Goal: Task Accomplishment & Management: Manage account settings

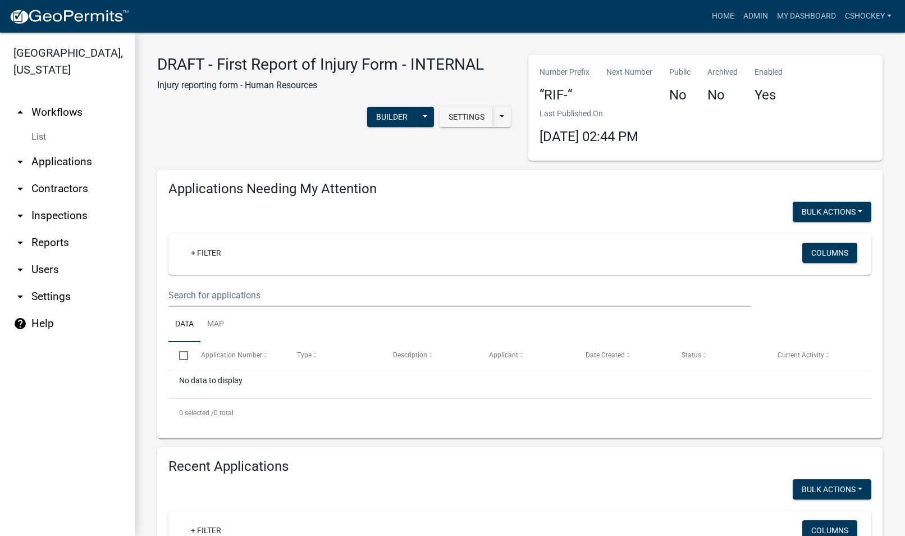
click at [60, 113] on link "arrow_drop_up Workflows" at bounding box center [67, 112] width 135 height 27
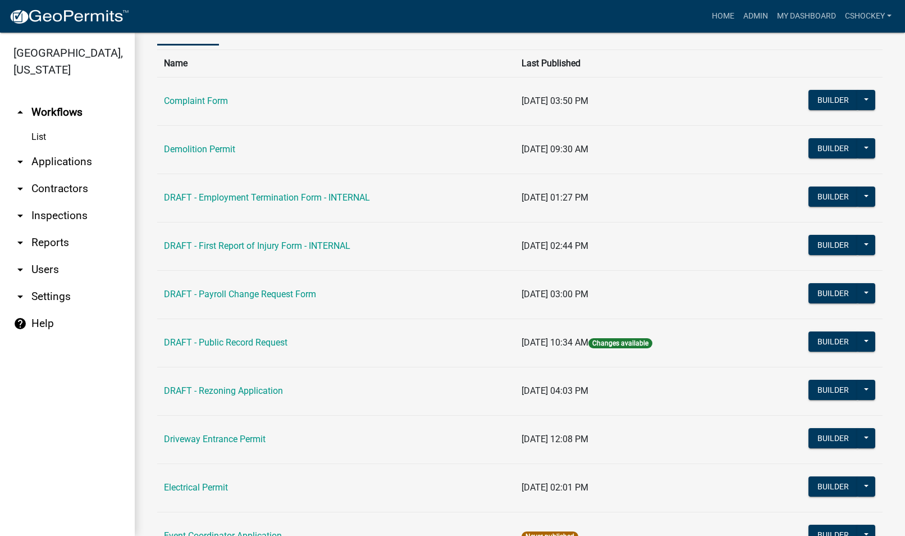
scroll to position [56, 0]
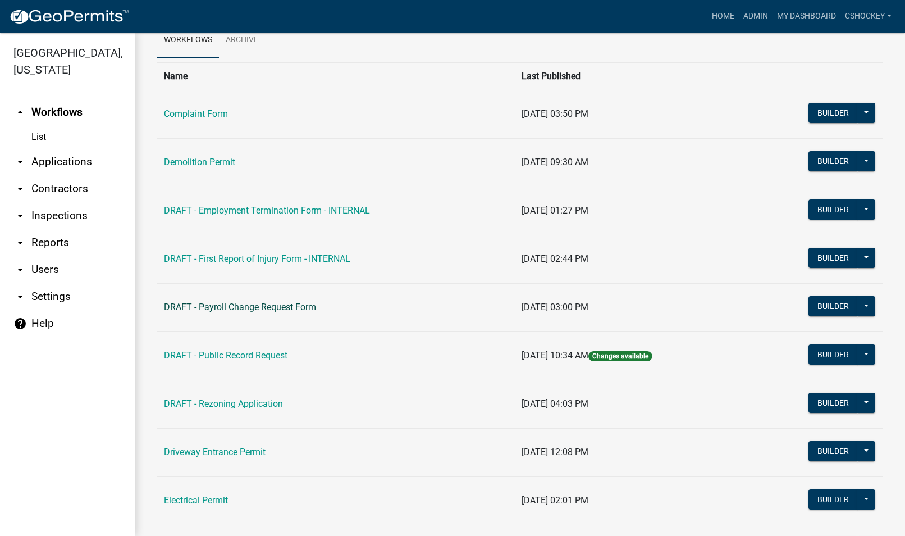
click at [243, 312] on link "DRAFT - Payroll Change Request Form" at bounding box center [240, 307] width 152 height 11
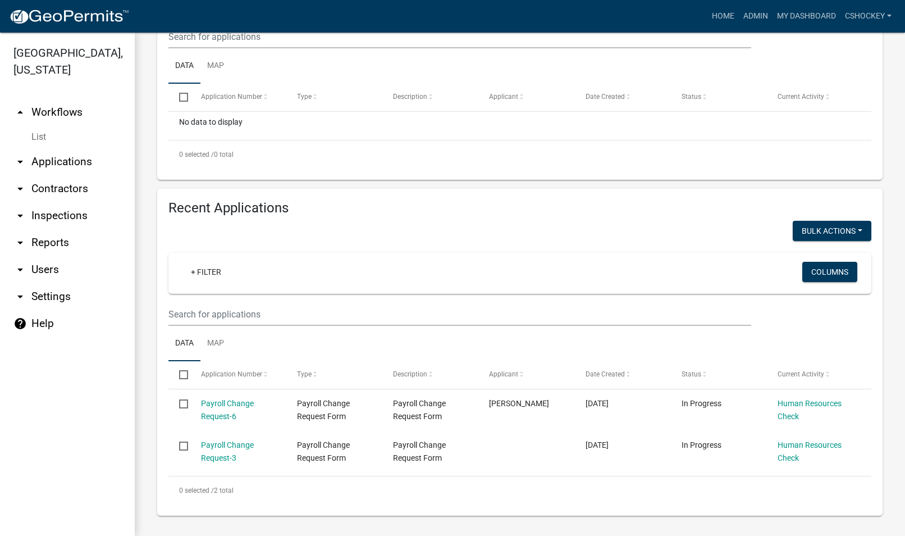
scroll to position [260, 0]
click at [45, 112] on link "arrow_drop_up Workflows" at bounding box center [67, 112] width 135 height 27
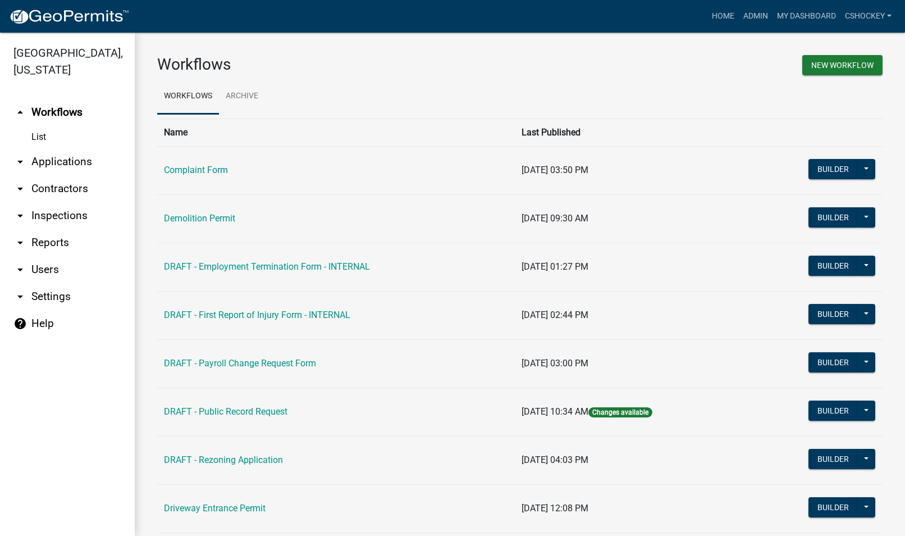
click at [57, 157] on link "arrow_drop_down Applications" at bounding box center [67, 161] width 135 height 27
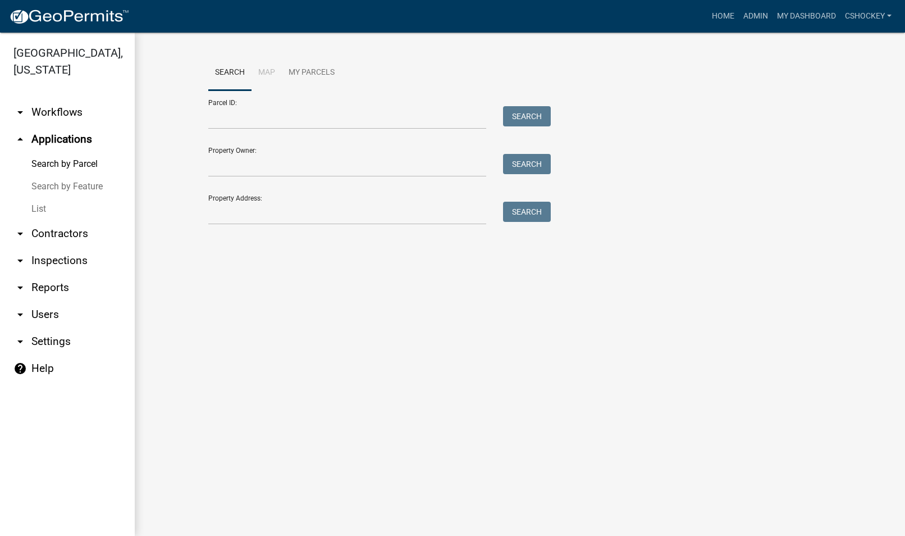
click at [47, 111] on link "arrow_drop_down Workflows" at bounding box center [67, 112] width 135 height 27
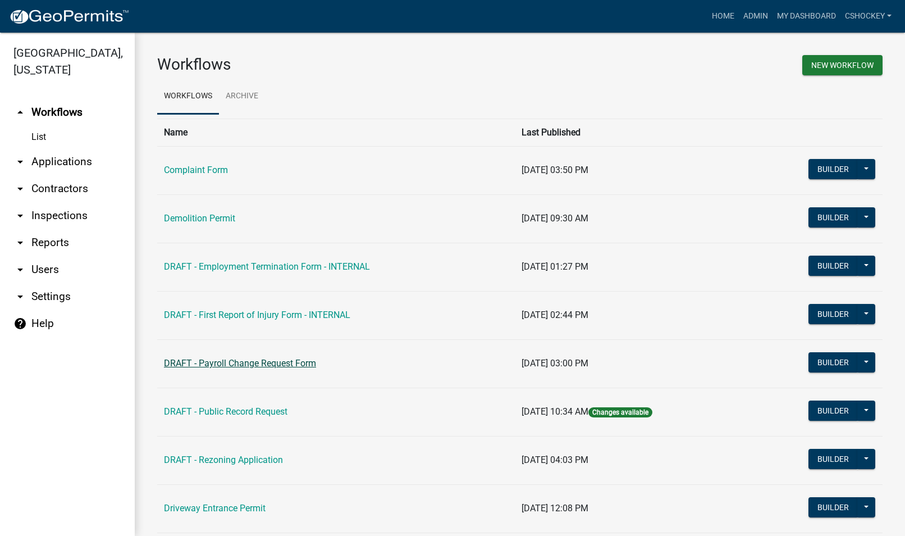
click at [225, 358] on td "DRAFT - Payroll Change Request Form" at bounding box center [336, 363] width 358 height 48
click at [221, 363] on link "DRAFT - Payroll Change Request Form" at bounding box center [240, 363] width 152 height 11
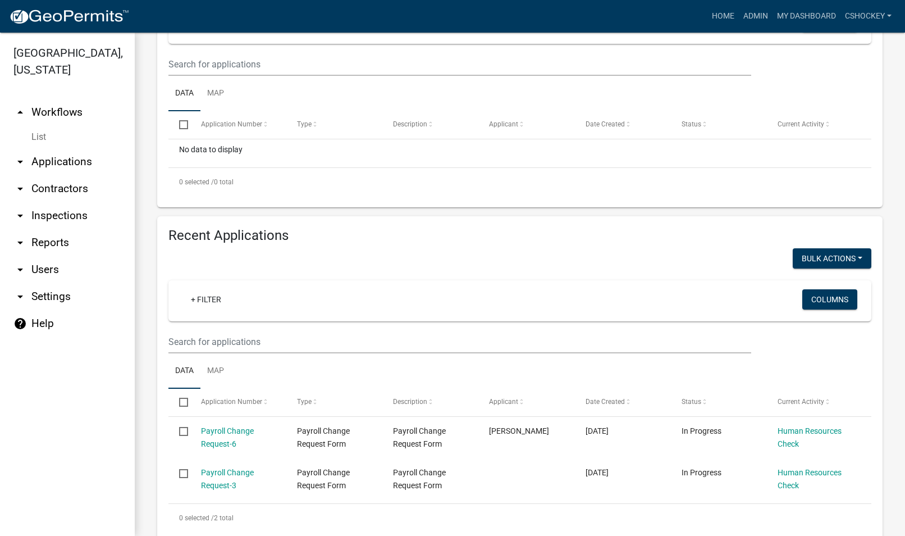
scroll to position [260, 0]
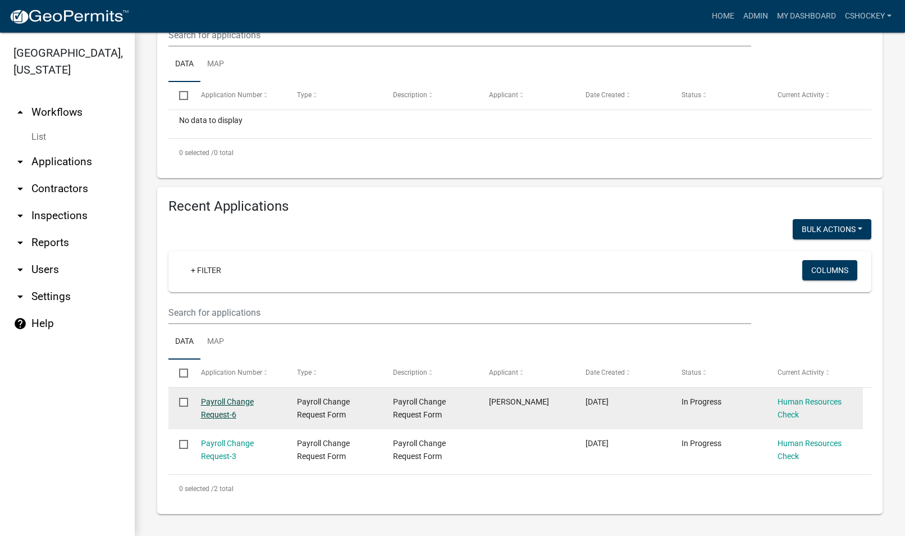
click at [234, 409] on div "Payroll Change Request-6" at bounding box center [238, 408] width 75 height 26
drag, startPoint x: 234, startPoint y: 409, endPoint x: 218, endPoint y: 410, distance: 15.8
click at [218, 410] on link "Payroll Change Request-6" at bounding box center [227, 408] width 53 height 22
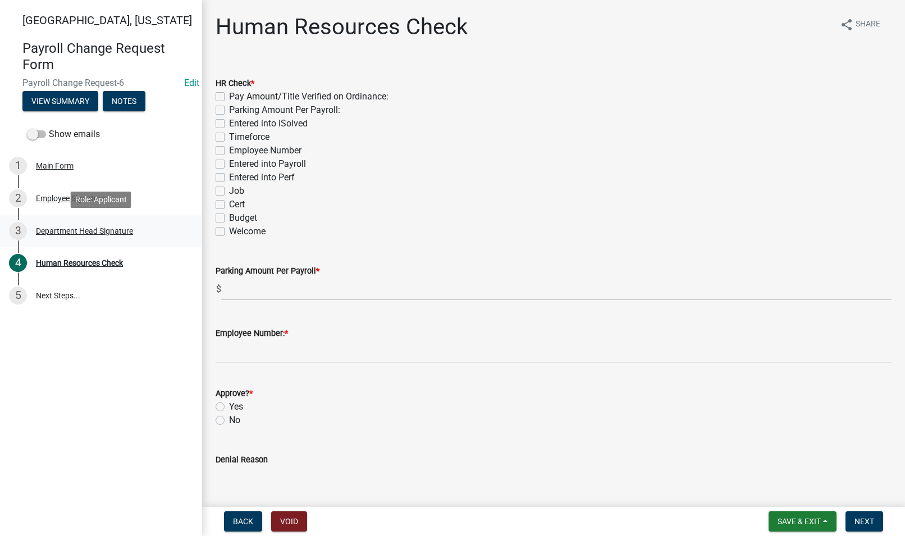
click at [66, 227] on div "Department Head Signature" at bounding box center [84, 231] width 97 height 8
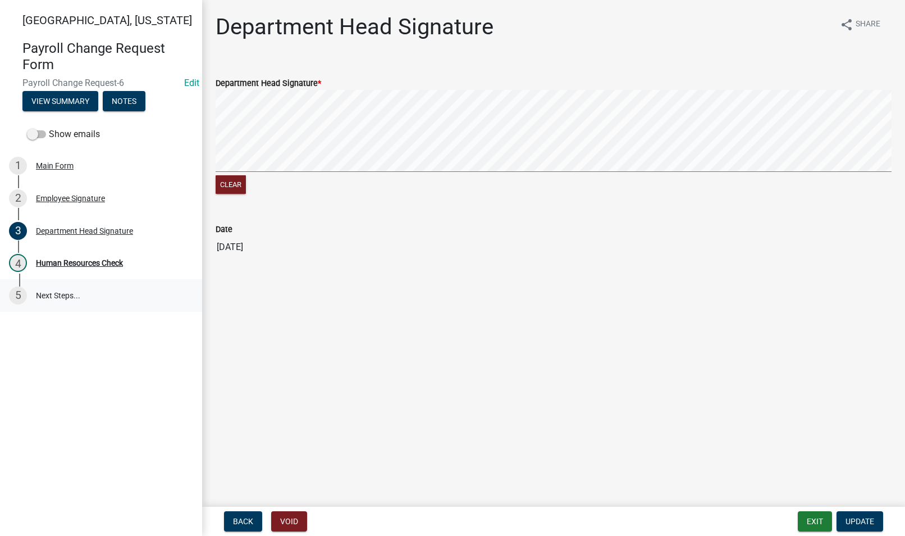
click at [58, 294] on link "5 Next Steps..." at bounding box center [101, 295] width 202 height 33
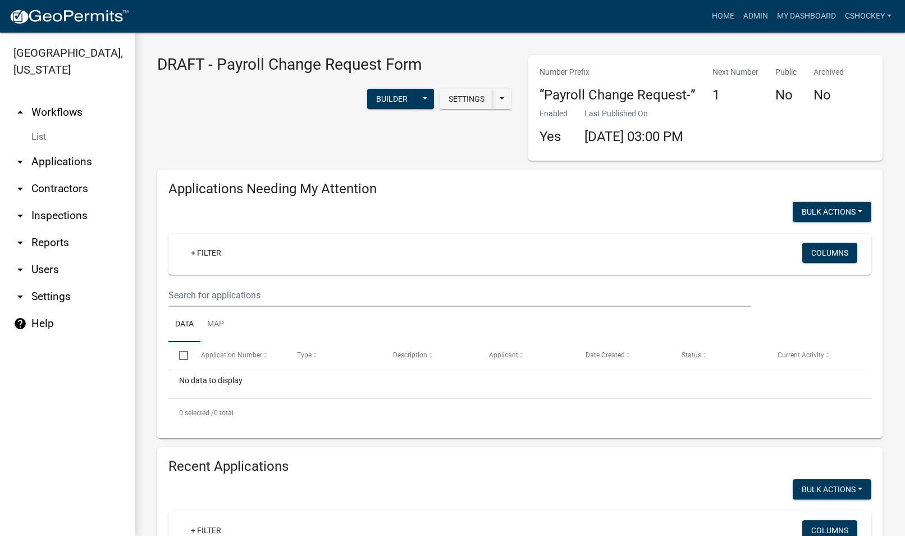
click at [67, 108] on link "arrow_drop_up Workflows" at bounding box center [67, 112] width 135 height 27
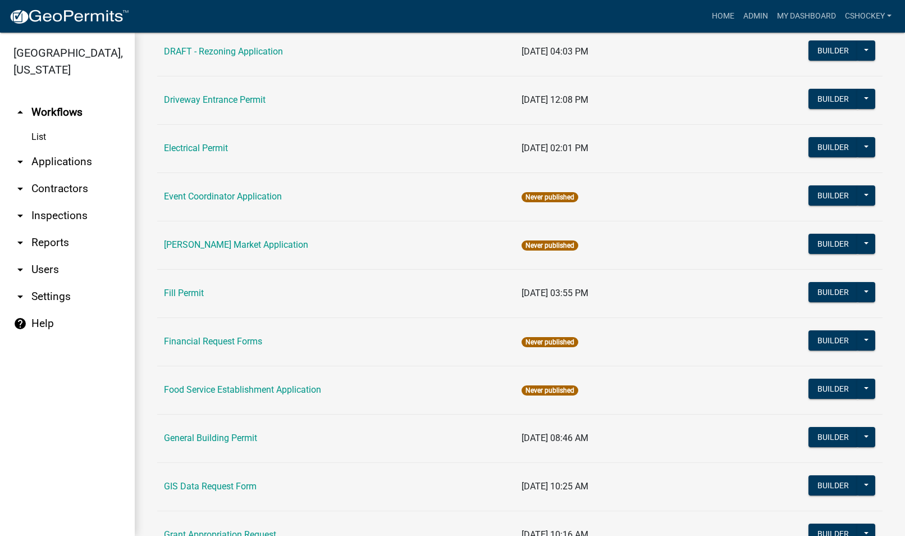
scroll to position [449, 0]
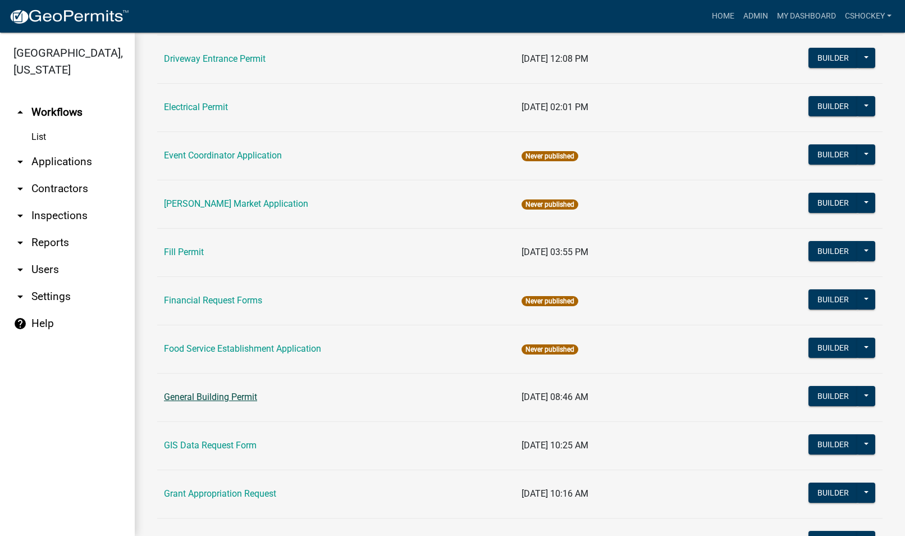
click at [197, 398] on link "General Building Permit" at bounding box center [210, 397] width 93 height 11
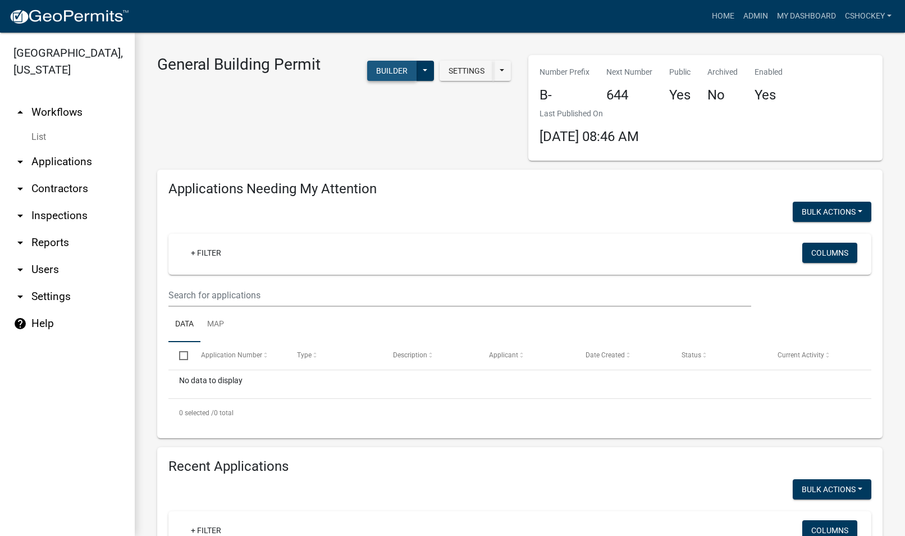
click at [377, 64] on button "Builder" at bounding box center [391, 71] width 49 height 20
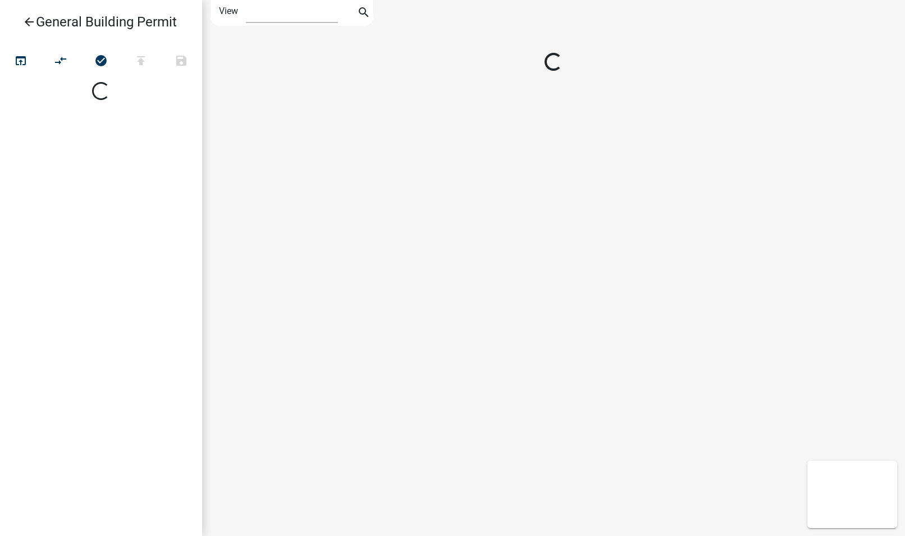
select select "1"
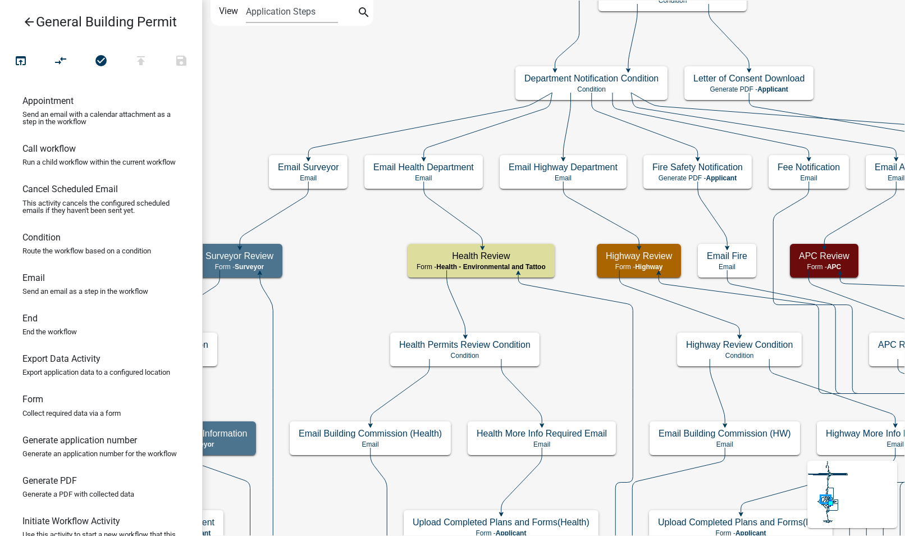
click at [25, 17] on icon "arrow_back" at bounding box center [28, 23] width 13 height 16
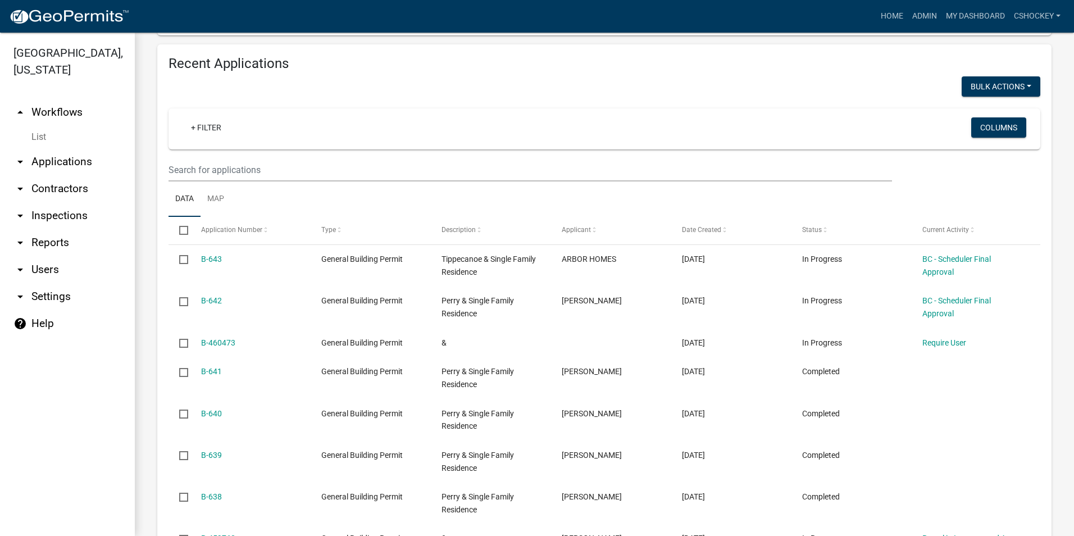
scroll to position [361, 0]
